Goal: Information Seeking & Learning: Learn about a topic

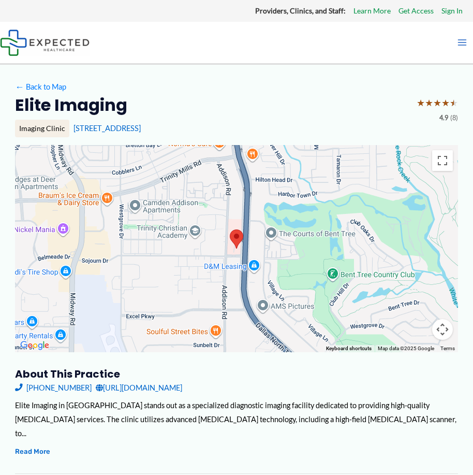
click at [0, 0] on span "Frequently Asked Questions" at bounding box center [0, 0] width 0 height 0
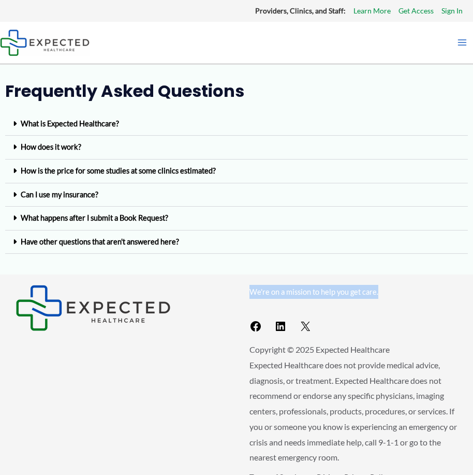
drag, startPoint x: 181, startPoint y: 331, endPoint x: 323, endPoint y: 334, distance: 141.9
click at [323, 299] on p "We're on a mission to help you get care." at bounding box center [354, 292] width 208 height 14
click at [195, 175] on link "How is the price for some studies at some clinics estimated?" at bounding box center [118, 170] width 195 height 9
